Goal: Information Seeking & Learning: Find specific fact

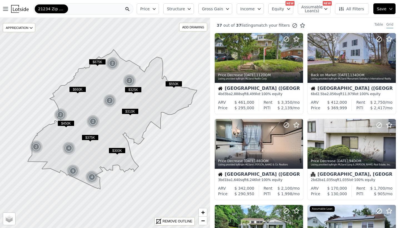
drag, startPoint x: 305, startPoint y: 212, endPoint x: 305, endPoint y: 206, distance: 6.1
click at [30, 30] on icon at bounding box center [31, 28] width 4 height 4
click at [28, 45] on div "3M" at bounding box center [23, 45] width 17 height 8
drag, startPoint x: 141, startPoint y: 93, endPoint x: 140, endPoint y: 89, distance: 4.0
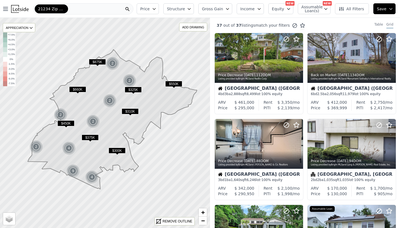
click at [140, 89] on div "$325K" at bounding box center [133, 91] width 17 height 8
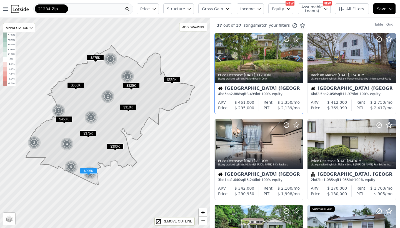
click at [297, 59] on icon at bounding box center [298, 57] width 9 height 9
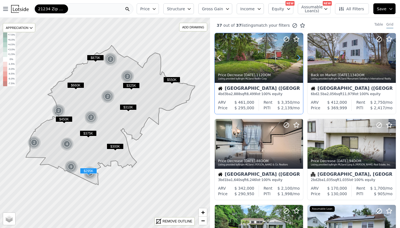
click at [297, 59] on icon at bounding box center [298, 57] width 9 height 9
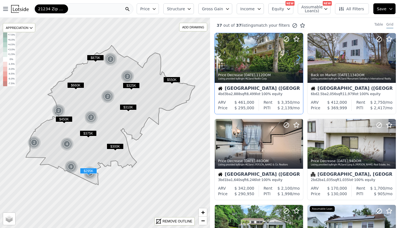
click at [297, 59] on icon at bounding box center [298, 57] width 9 height 9
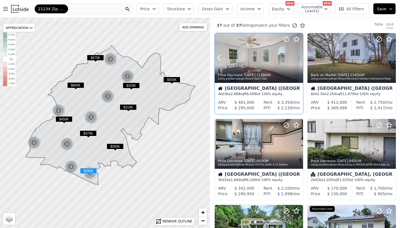
click at [297, 59] on icon at bounding box center [298, 57] width 9 height 9
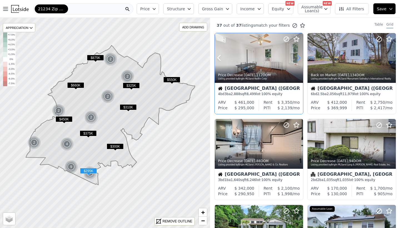
click at [297, 59] on icon at bounding box center [298, 57] width 9 height 9
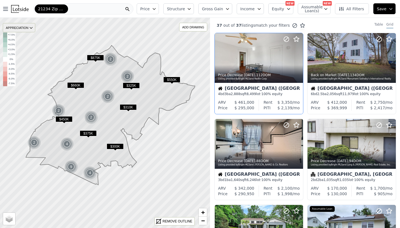
click at [33, 29] on icon at bounding box center [31, 28] width 4 height 4
click at [28, 43] on div "3M" at bounding box center [23, 45] width 17 height 8
click at [32, 28] on icon at bounding box center [31, 27] width 3 height 1
click at [28, 51] on div "1Y" at bounding box center [23, 53] width 17 height 8
click at [32, 29] on icon at bounding box center [31, 28] width 4 height 4
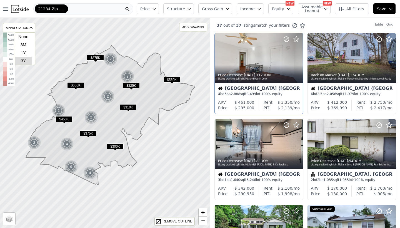
click at [29, 61] on div "3Y" at bounding box center [23, 61] width 17 height 8
click at [203, 221] on span "−" at bounding box center [203, 220] width 4 height 7
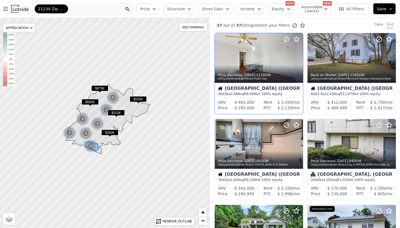
click at [92, 146] on div "13" at bounding box center [90, 145] width 13 height 13
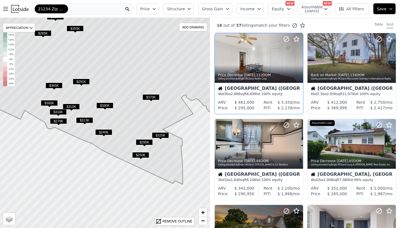
click at [79, 7] on div "21234 Zip Code" at bounding box center [83, 8] width 100 height 11
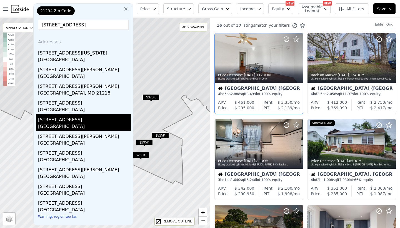
type input "[STREET_ADDRESS]"
click at [54, 126] on div "[GEOGRAPHIC_DATA]" at bounding box center [84, 127] width 93 height 8
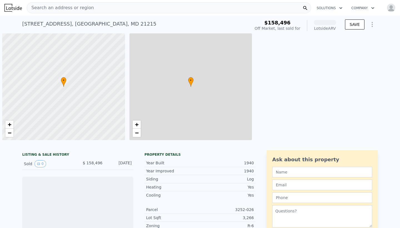
scroll to position [0, 2]
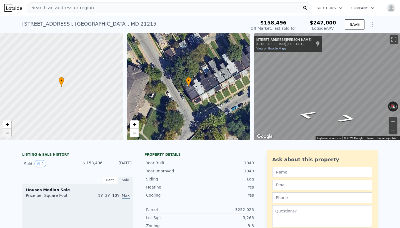
click at [10, 135] on link "−" at bounding box center [7, 133] width 8 height 8
click at [393, 40] on button "Toggle fullscreen view" at bounding box center [394, 39] width 8 height 8
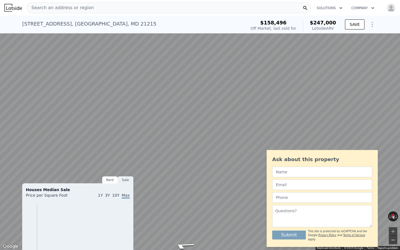
click at [394, 228] on button "Zoom out" at bounding box center [393, 240] width 8 height 8
click at [396, 4] on button "Toggle fullscreen view" at bounding box center [394, 6] width 8 height 8
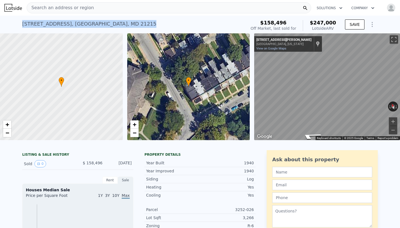
drag, startPoint x: 109, startPoint y: 25, endPoint x: 22, endPoint y: 25, distance: 87.0
click at [22, 25] on div "[STREET_ADDRESS] Sold [DATE] for $158,496 (~ARV $247k ) $158,496 Off Market, la…" at bounding box center [200, 25] width 400 height 18
click at [31, 25] on div "[STREET_ADDRESS]" at bounding box center [89, 24] width 134 height 8
drag, startPoint x: 22, startPoint y: 25, endPoint x: 108, endPoint y: 25, distance: 85.6
click at [108, 25] on div "[STREET_ADDRESS] Sold [DATE] for $158,496 (~ARV $247k ) $158,496 Off Market, la…" at bounding box center [200, 25] width 400 height 18
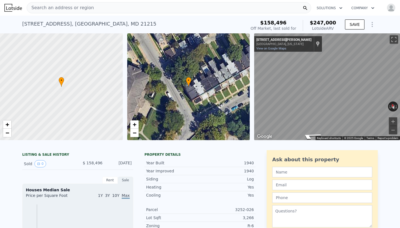
click at [97, 23] on div "[STREET_ADDRESS]" at bounding box center [89, 24] width 134 height 8
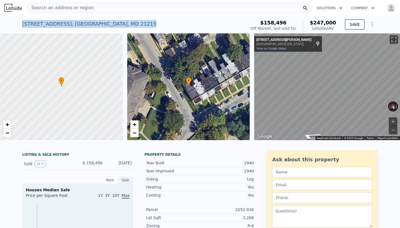
drag, startPoint x: 22, startPoint y: 24, endPoint x: 112, endPoint y: 24, distance: 90.0
click at [112, 24] on div "[STREET_ADDRESS] Sold [DATE] for $158,496 (~ARV $247k )" at bounding box center [133, 26] width 222 height 16
click at [93, 24] on div "[STREET_ADDRESS]" at bounding box center [89, 24] width 134 height 8
drag, startPoint x: 23, startPoint y: 24, endPoint x: 108, endPoint y: 25, distance: 85.6
click at [108, 25] on div "[STREET_ADDRESS] Sold [DATE] for $158,496 (~ARV $247k )" at bounding box center [133, 26] width 222 height 16
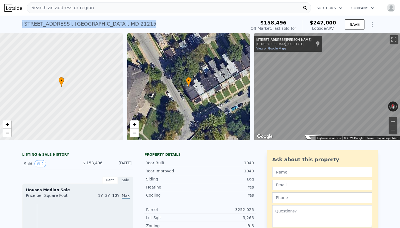
click at [70, 24] on div "[STREET_ADDRESS]" at bounding box center [89, 24] width 134 height 8
drag, startPoint x: 23, startPoint y: 25, endPoint x: 122, endPoint y: 24, distance: 99.5
click at [122, 24] on div "[STREET_ADDRESS] Sold [DATE] for $158,496 (~ARV $247k )" at bounding box center [133, 26] width 222 height 16
click at [61, 24] on div "[STREET_ADDRESS]" at bounding box center [89, 24] width 134 height 8
drag, startPoint x: 21, startPoint y: 24, endPoint x: 114, endPoint y: 26, distance: 92.5
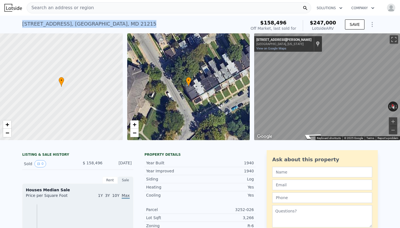
click at [114, 26] on div "[STREET_ADDRESS] Sold [DATE] for $158,496 (~ARV $247k ) $158,496 Off Market, la…" at bounding box center [200, 25] width 400 height 18
click at [95, 25] on div "[STREET_ADDRESS]" at bounding box center [89, 24] width 134 height 8
drag, startPoint x: 109, startPoint y: 24, endPoint x: 18, endPoint y: 24, distance: 90.6
click at [18, 24] on div "[STREET_ADDRESS] Sold [DATE] for $158,496 (~ARV $247k ) $158,496 Off Market, la…" at bounding box center [200, 25] width 400 height 18
click at [54, 23] on div "[STREET_ADDRESS]" at bounding box center [89, 24] width 134 height 8
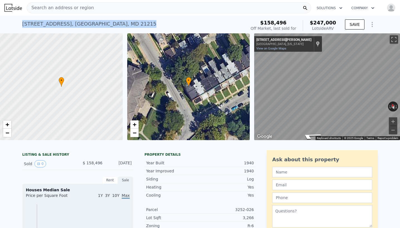
drag, startPoint x: 23, startPoint y: 25, endPoint x: 114, endPoint y: 23, distance: 90.9
click at [114, 23] on div "[STREET_ADDRESS] Sold [DATE] for $158,496 (~ARV $247k )" at bounding box center [133, 26] width 222 height 16
click at [93, 24] on div "[STREET_ADDRESS]" at bounding box center [89, 24] width 134 height 8
drag, startPoint x: 109, startPoint y: 24, endPoint x: 19, endPoint y: 26, distance: 90.0
click at [19, 26] on div "[STREET_ADDRESS] Sold [DATE] for $158,496 (~ARV $247k ) $158,496 Off Market, la…" at bounding box center [200, 25] width 400 height 18
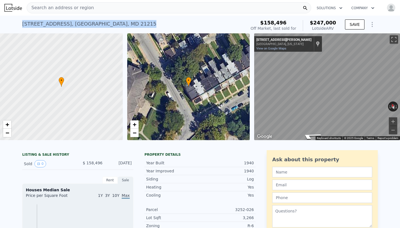
click at [28, 25] on div "[STREET_ADDRESS]" at bounding box center [89, 24] width 134 height 8
drag, startPoint x: 21, startPoint y: 25, endPoint x: 111, endPoint y: 26, distance: 90.0
click at [111, 26] on div "[STREET_ADDRESS] Sold [DATE] for $158,496 (~ARV $247k ) $158,496 Off Market, la…" at bounding box center [200, 25] width 400 height 18
